Goal: Navigation & Orientation: Go to known website

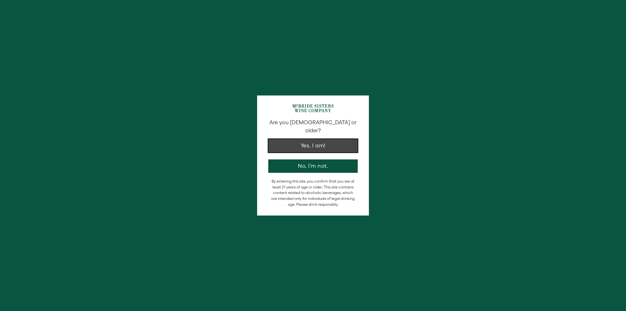
click at [327, 139] on button "Yes, I am!" at bounding box center [312, 145] width 89 height 13
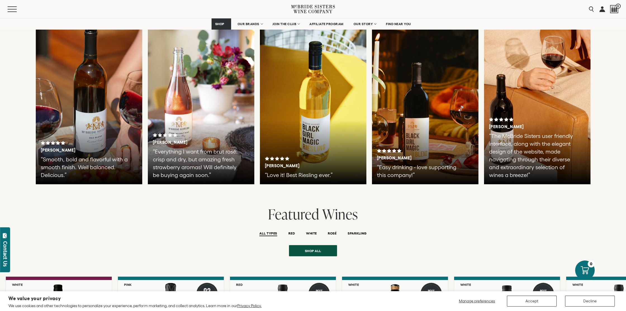
scroll to position [975, 0]
